Goal: Transaction & Acquisition: Book appointment/travel/reservation

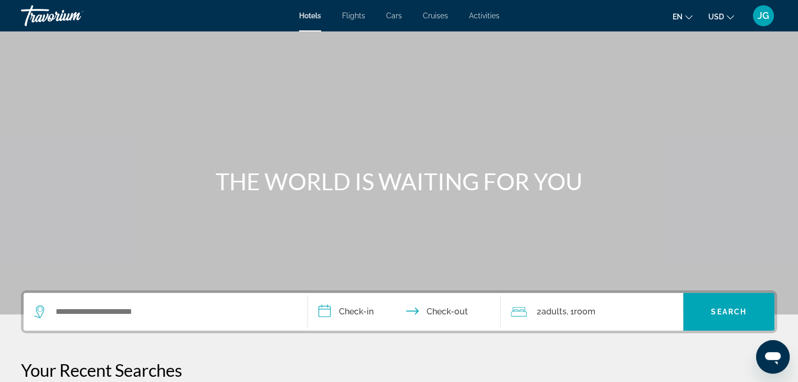
click at [391, 16] on span "Cars" at bounding box center [394, 16] width 16 height 8
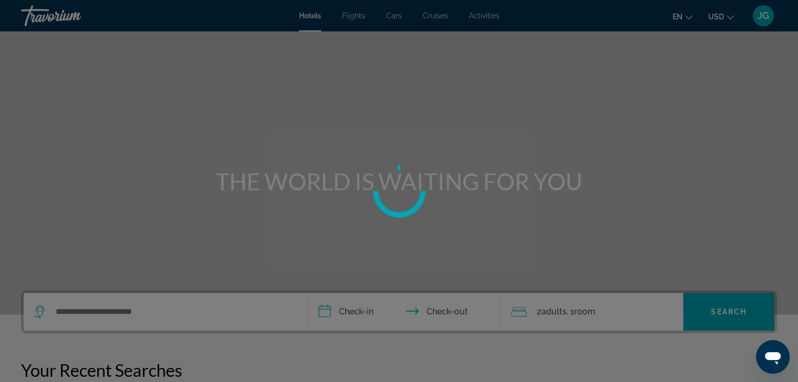
click at [391, 16] on div at bounding box center [399, 191] width 798 height 382
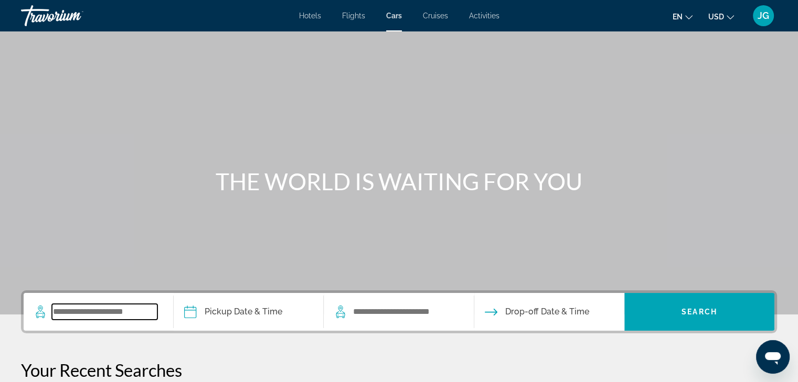
click at [135, 312] on input "Search widget" at bounding box center [104, 312] width 105 height 16
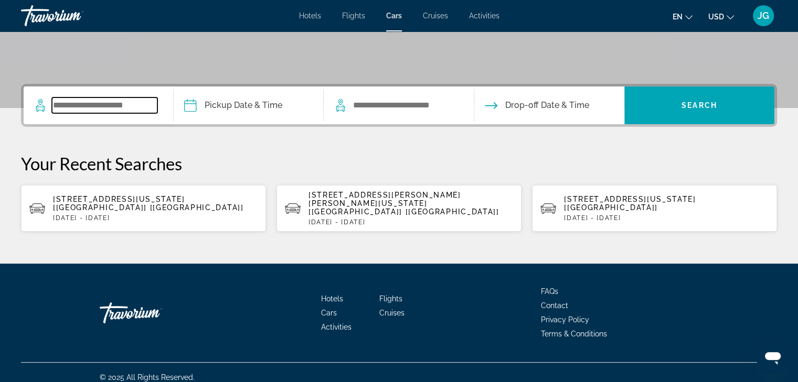
scroll to position [208, 0]
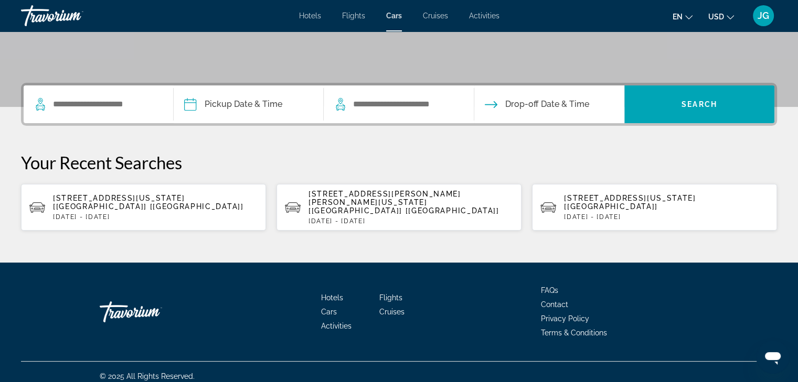
click at [161, 201] on p "[STREET_ADDRESS][US_STATE] [[GEOGRAPHIC_DATA]] [[GEOGRAPHIC_DATA]]" at bounding box center [155, 202] width 204 height 17
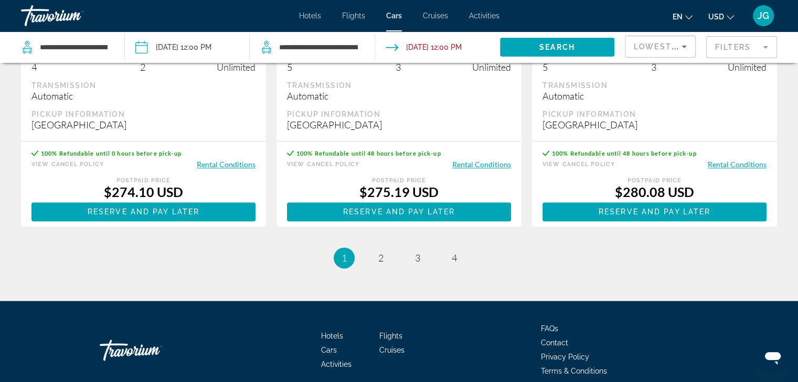
scroll to position [1489, 0]
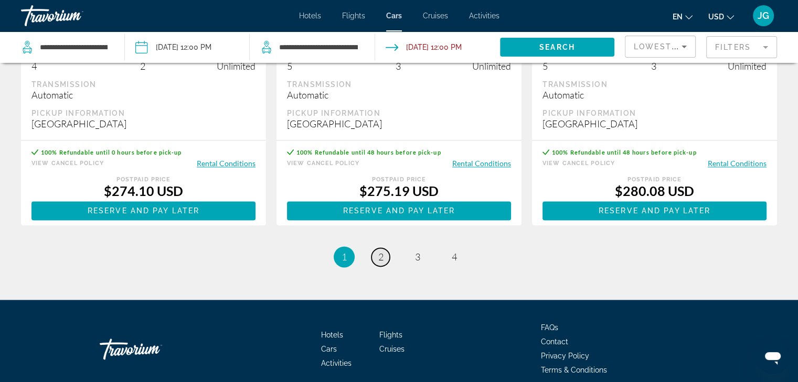
click at [382, 259] on span "2" at bounding box center [380, 257] width 5 height 12
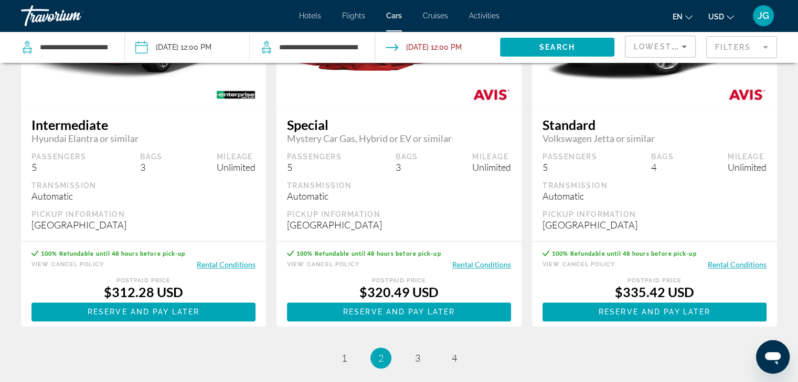
scroll to position [1391, 0]
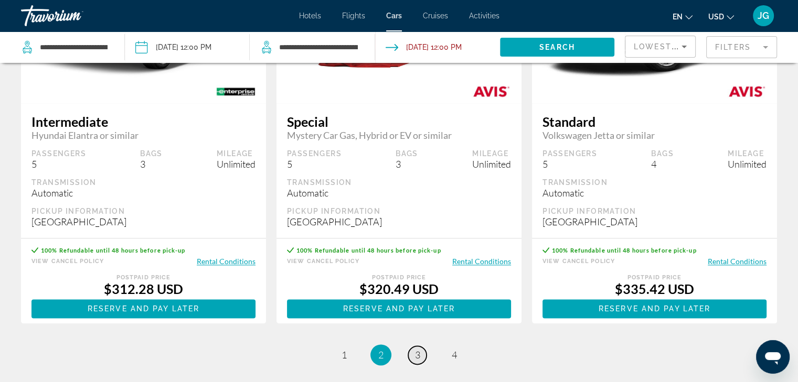
click at [418, 353] on span "3" at bounding box center [417, 355] width 5 height 12
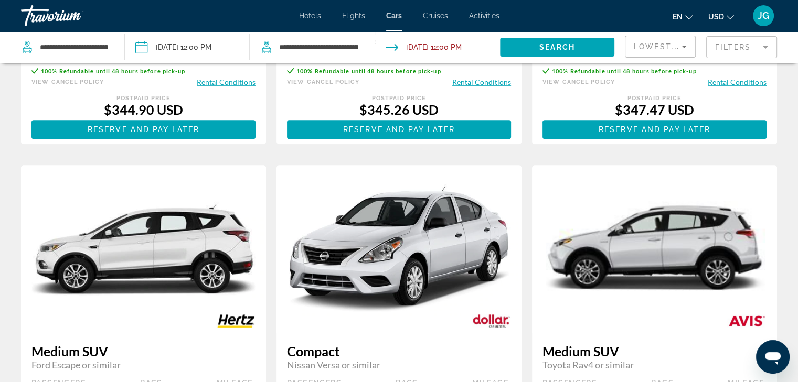
scroll to position [752, 0]
